Goal: Transaction & Acquisition: Subscribe to service/newsletter

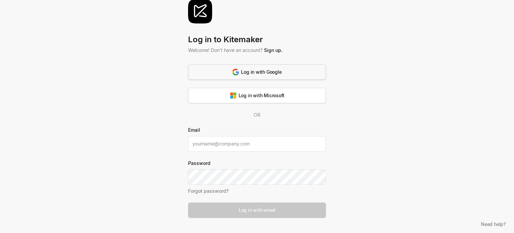
scroll to position [17, 0]
click at [273, 47] on link "Sign up." at bounding box center [273, 50] width 18 height 6
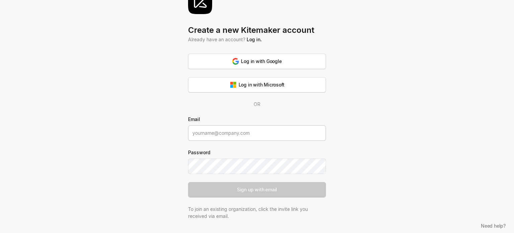
scroll to position [28, 0]
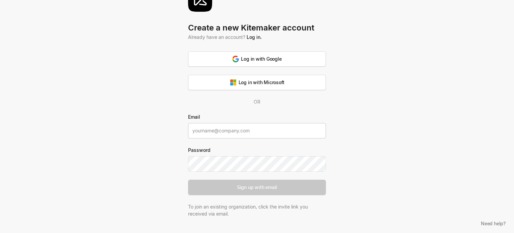
click at [241, 134] on input at bounding box center [257, 130] width 138 height 15
type input "[EMAIL_ADDRESS][DOMAIN_NAME]"
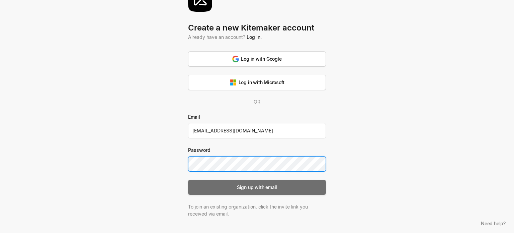
click at [249, 187] on div "Sign up with email" at bounding box center [257, 187] width 40 height 7
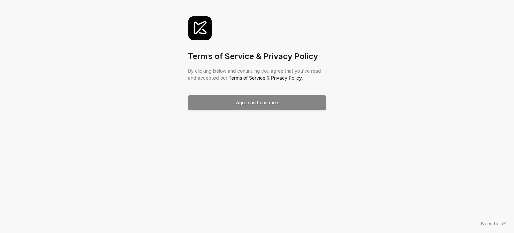
click at [233, 100] on button "Agree and continue" at bounding box center [257, 102] width 138 height 15
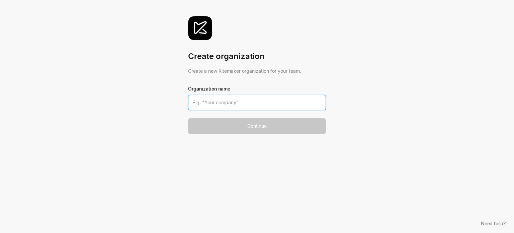
click at [221, 100] on input at bounding box center [257, 102] width 138 height 15
type input "Raas"
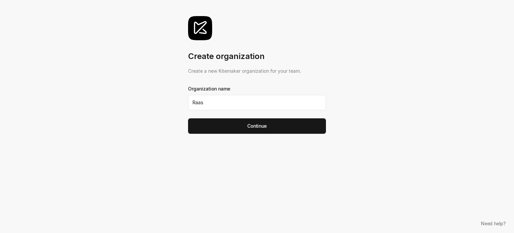
click at [236, 136] on div "Create organization Create a new Kitemaker organization for your team. Organiza…" at bounding box center [257, 75] width 138 height 150
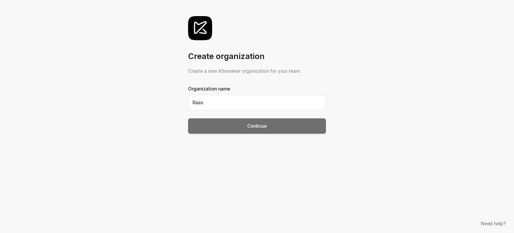
click at [237, 123] on button "Continue" at bounding box center [257, 125] width 138 height 15
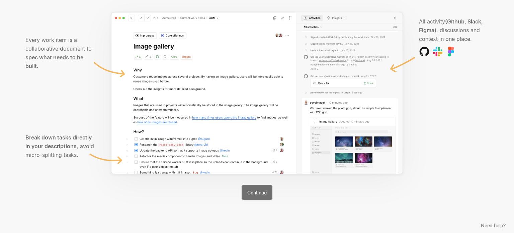
click at [245, 192] on button "Continue" at bounding box center [257, 192] width 30 height 15
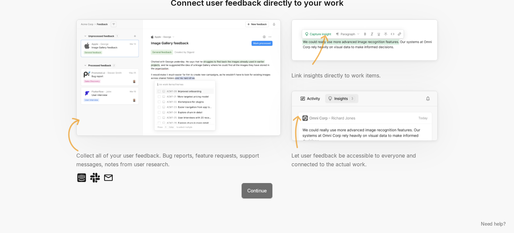
click at [260, 190] on button "Continue" at bounding box center [257, 190] width 30 height 15
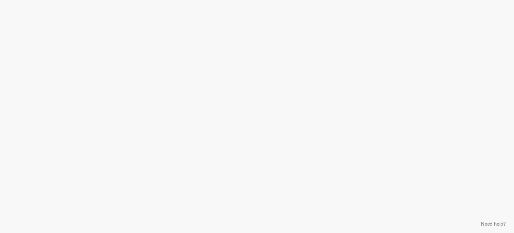
scroll to position [20, 0]
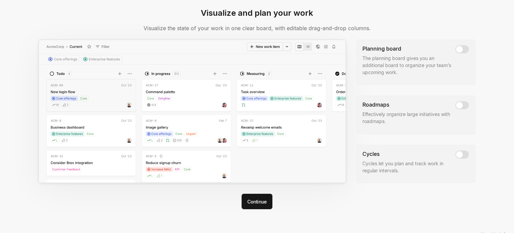
click at [260, 194] on button "Continue" at bounding box center [257, 201] width 30 height 15
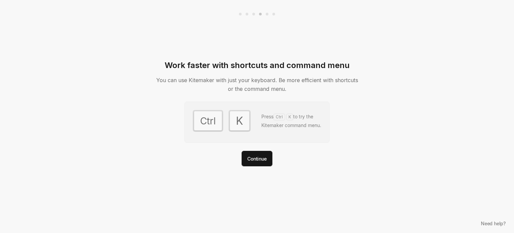
click at [260, 190] on div "Work faster with shortcuts and command menu You can use Kitemaker with just you…" at bounding box center [257, 116] width 208 height 233
click at [256, 158] on button "Continue" at bounding box center [257, 158] width 30 height 15
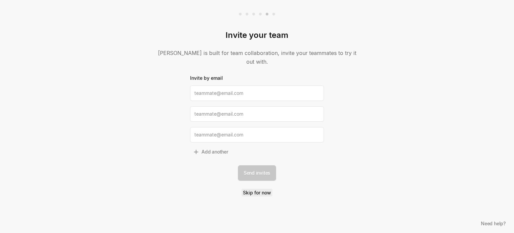
click at [253, 190] on link "Skip for now" at bounding box center [257, 193] width 31 height 8
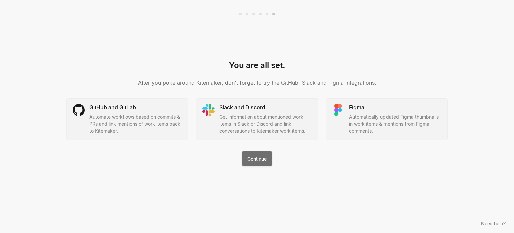
click at [256, 159] on button "Continue" at bounding box center [257, 158] width 30 height 15
